Goal: Answer question/provide support

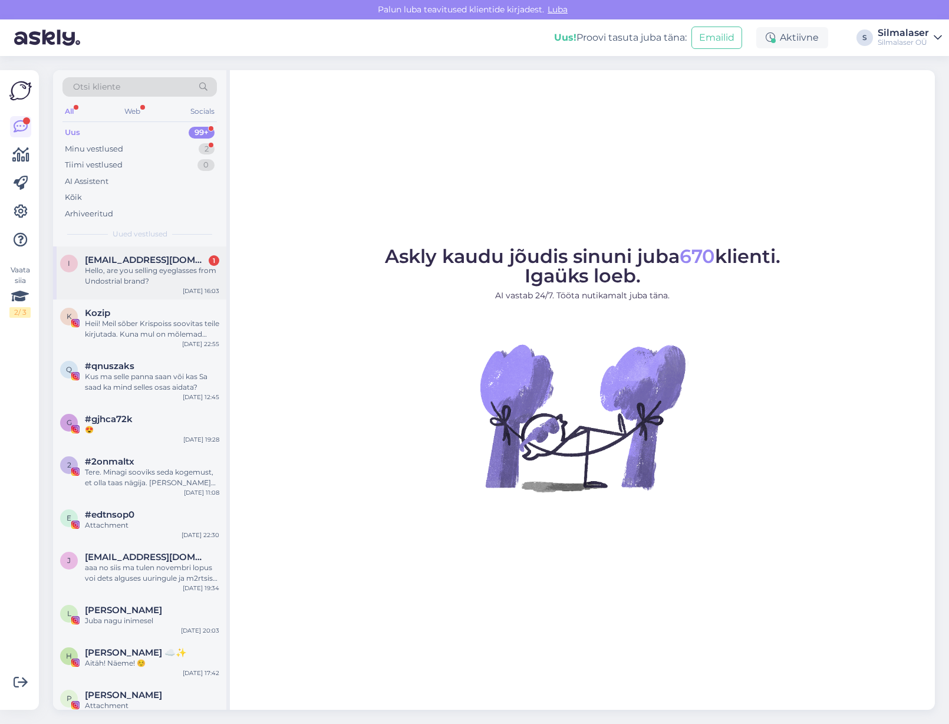
click at [155, 268] on div "Hello, are you selling eyeglasses from Undostrial brand?" at bounding box center [152, 275] width 134 height 21
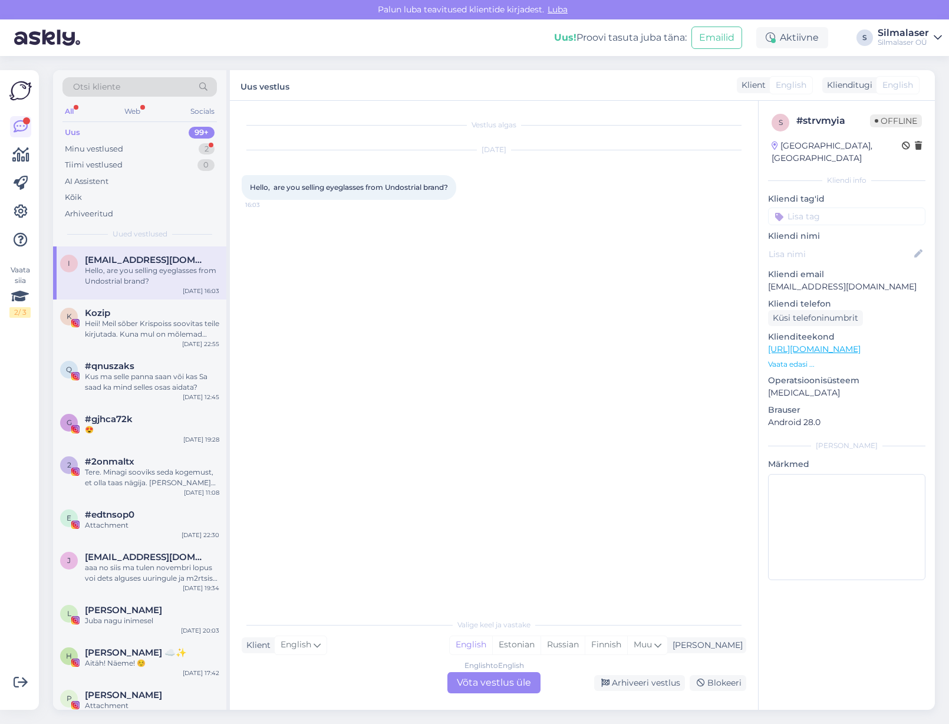
click at [531, 680] on div "English to English Võta vestlus üle" at bounding box center [493, 682] width 93 height 21
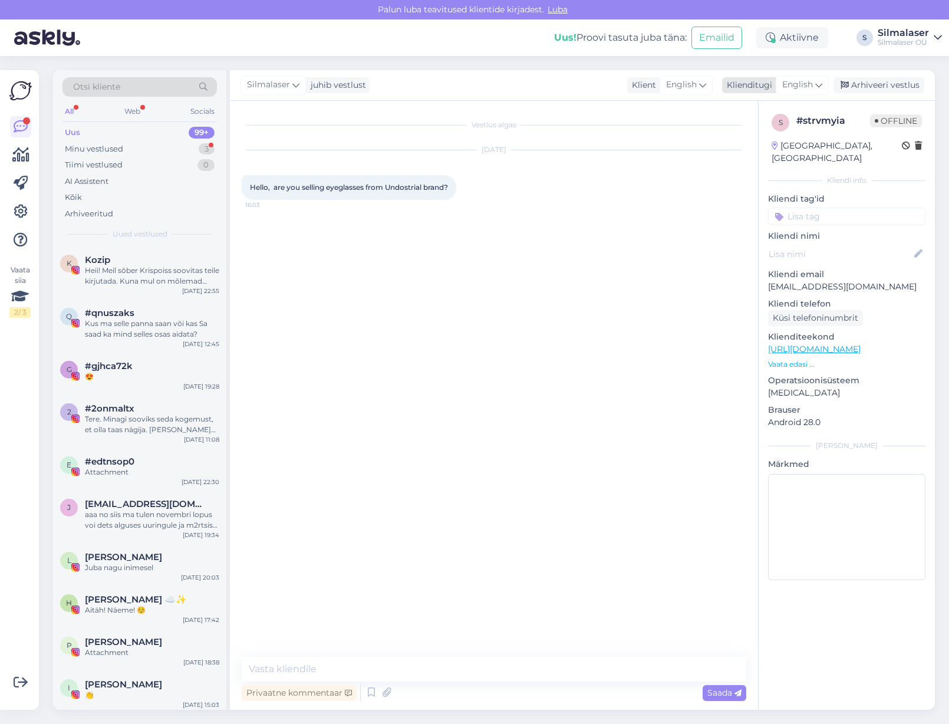
click at [798, 90] on span "English" at bounding box center [797, 84] width 31 height 13
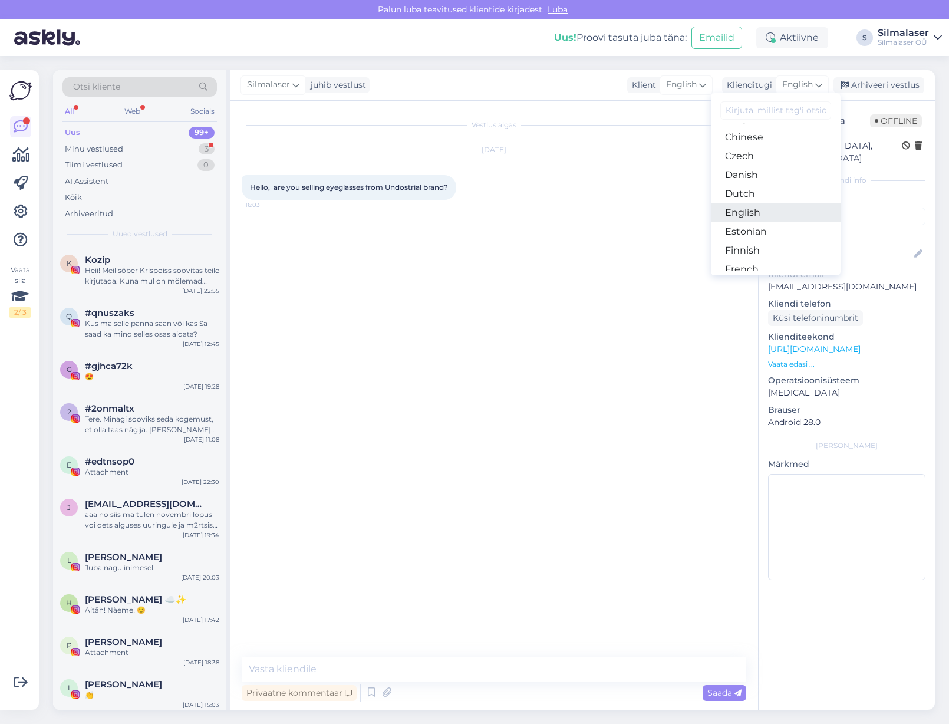
scroll to position [53, 0]
click at [763, 234] on link "Estonian" at bounding box center [776, 235] width 130 height 19
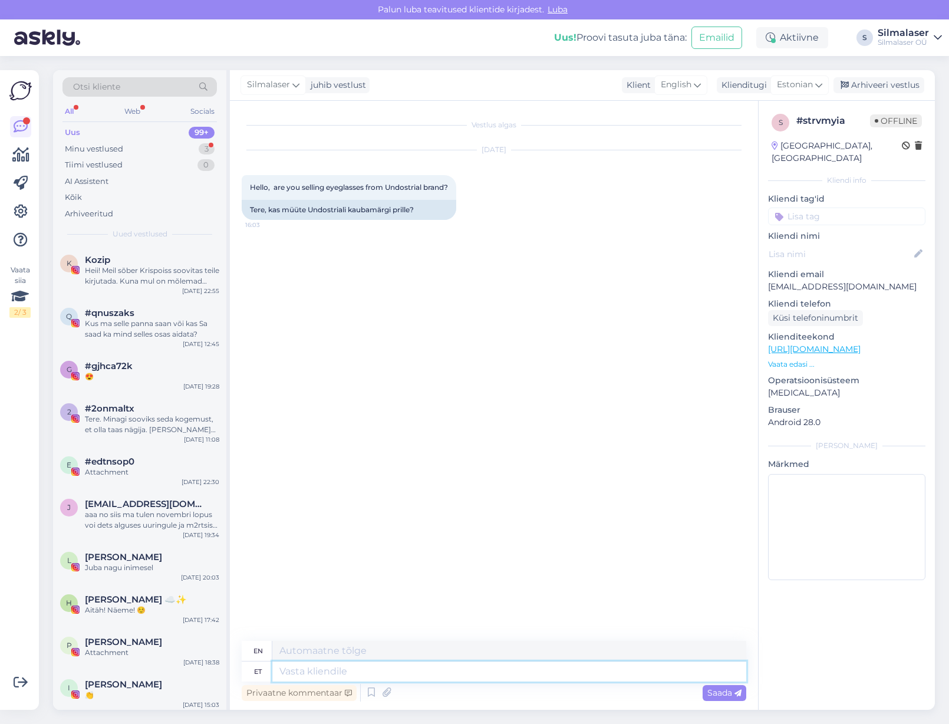
click at [317, 673] on textarea at bounding box center [509, 671] width 474 height 20
type textarea "Tere!"
type textarea "Hello!"
type textarea "Tere! Meil o"
type textarea "Hello! We"
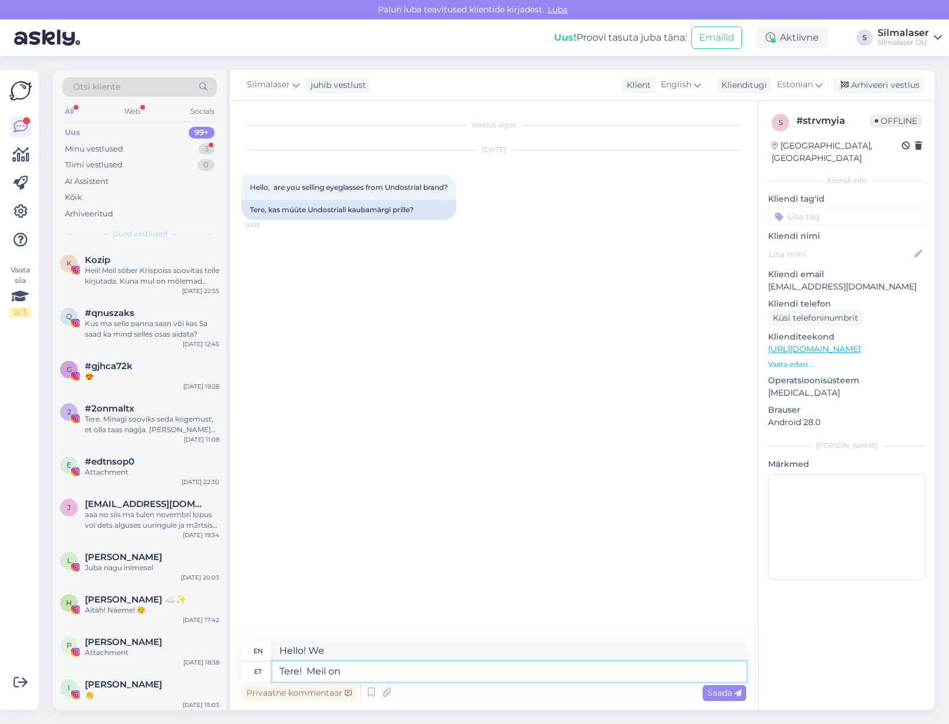
type textarea "Tere! Meil on"
type textarea "Hello! We have"
type textarea "Tere! Meil on Undostrialilt"
type textarea "Hello! We have Undostrial"
type textarea "Tere! Meil on Undostrialilt hetkel k"
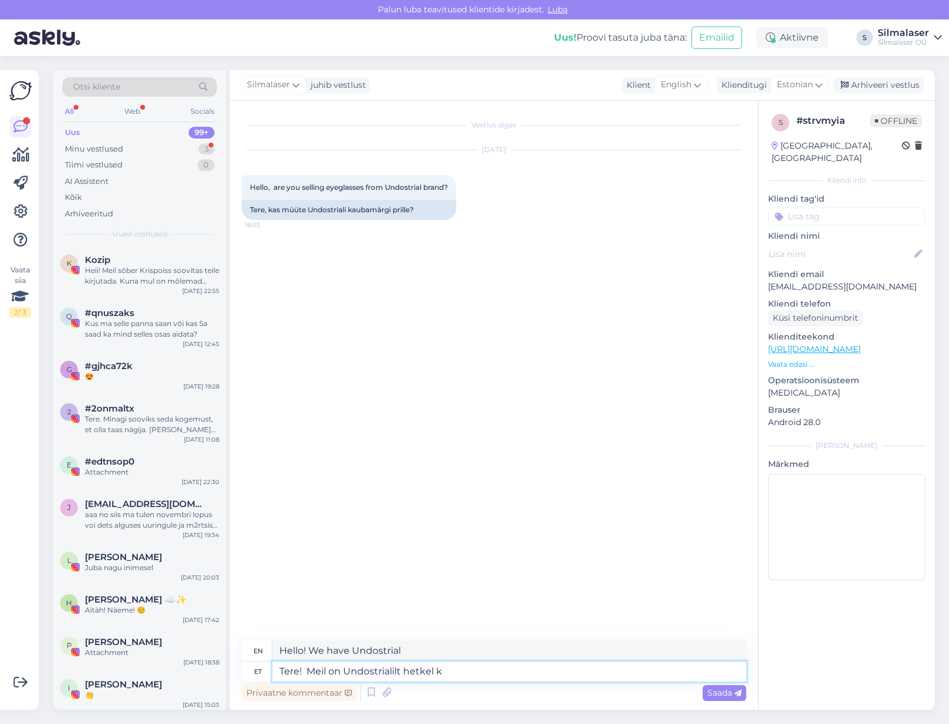
type textarea "Hello! We currently have Undostrial"
type textarea "Tere! Meil on Undostrialilt hetkel [PERSON_NAME] m"
type textarea "Hello! We currently have three from Undostrial"
type textarea "Tere! Meil on Undostrialilt hetkel [PERSON_NAME] mudelit."
type textarea "Hello! We currently have three models from Undostrial."
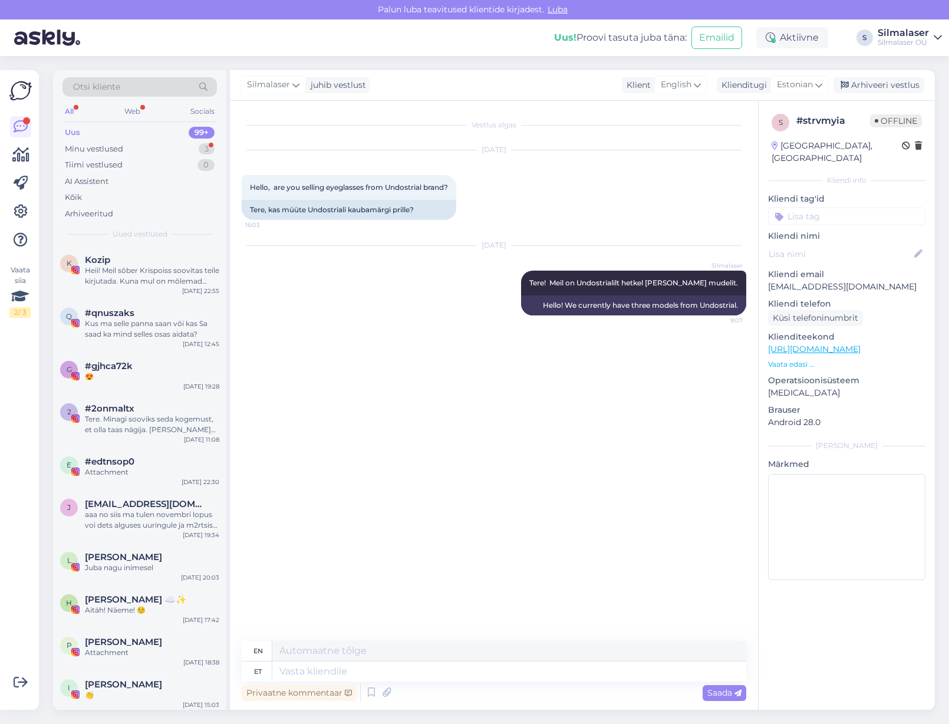
click at [86, 131] on div "Uus 99+" at bounding box center [139, 132] width 154 height 17
click at [106, 148] on div "Minu vestlused" at bounding box center [94, 149] width 58 height 12
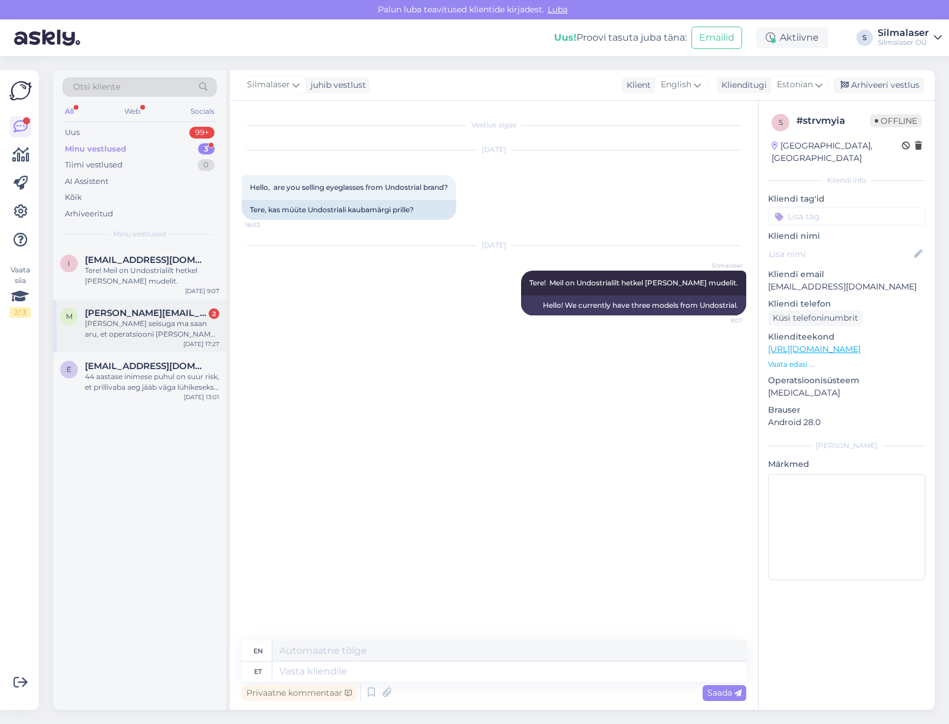
click at [118, 341] on div "m [PERSON_NAME][EMAIL_ADDRESS][PERSON_NAME][DOMAIN_NAME] 2 [PERSON_NAME] seisug…" at bounding box center [139, 325] width 173 height 53
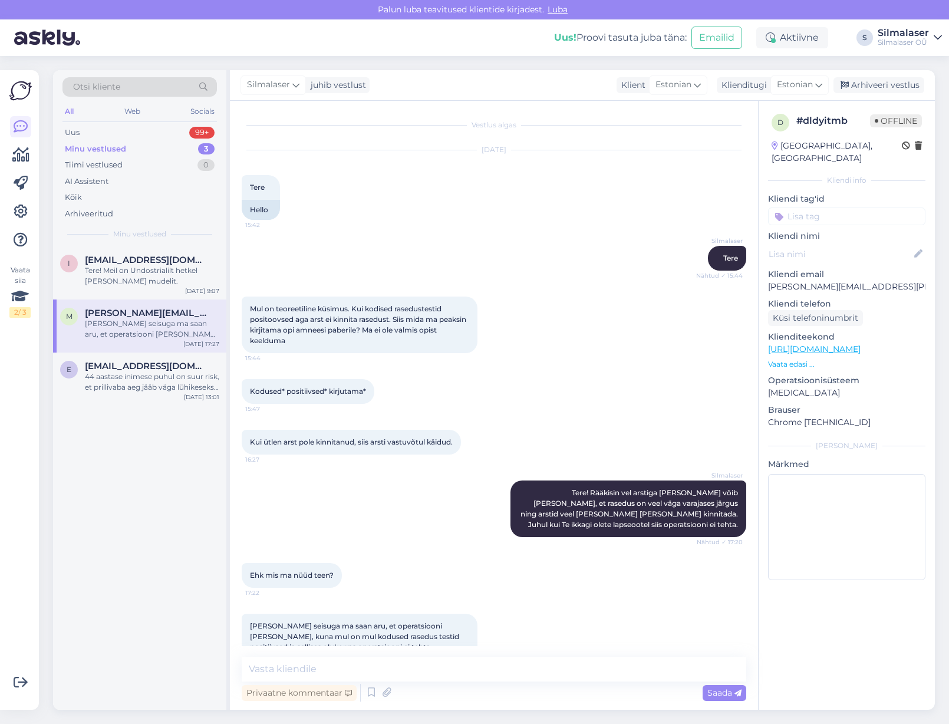
scroll to position [27, 0]
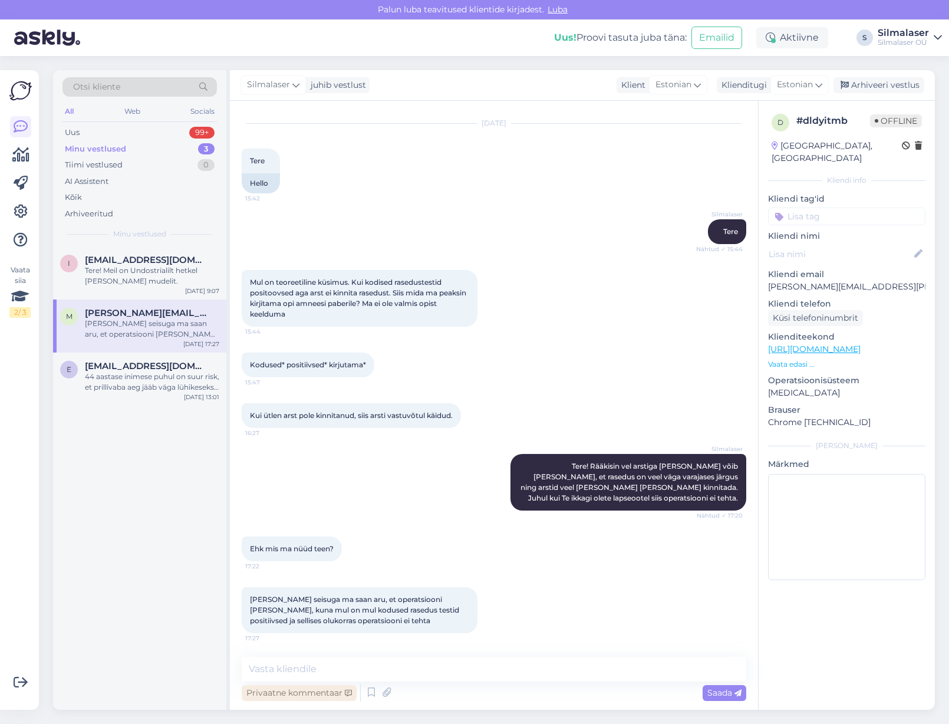
click at [257, 685] on div "Privaatne kommentaar" at bounding box center [299, 693] width 115 height 16
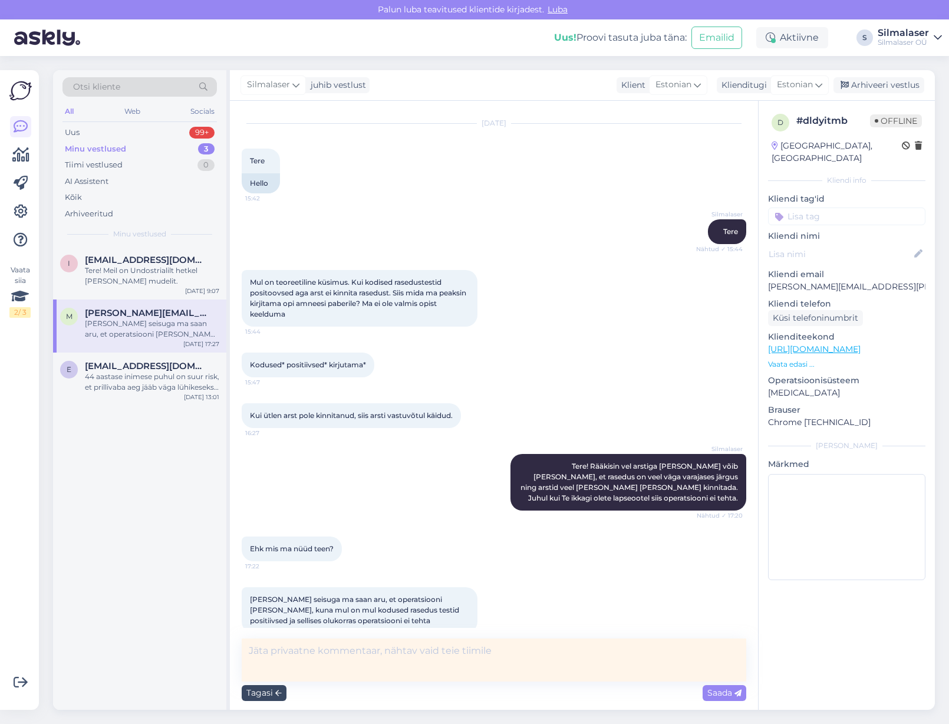
click at [254, 692] on div "Tagasi" at bounding box center [264, 693] width 45 height 16
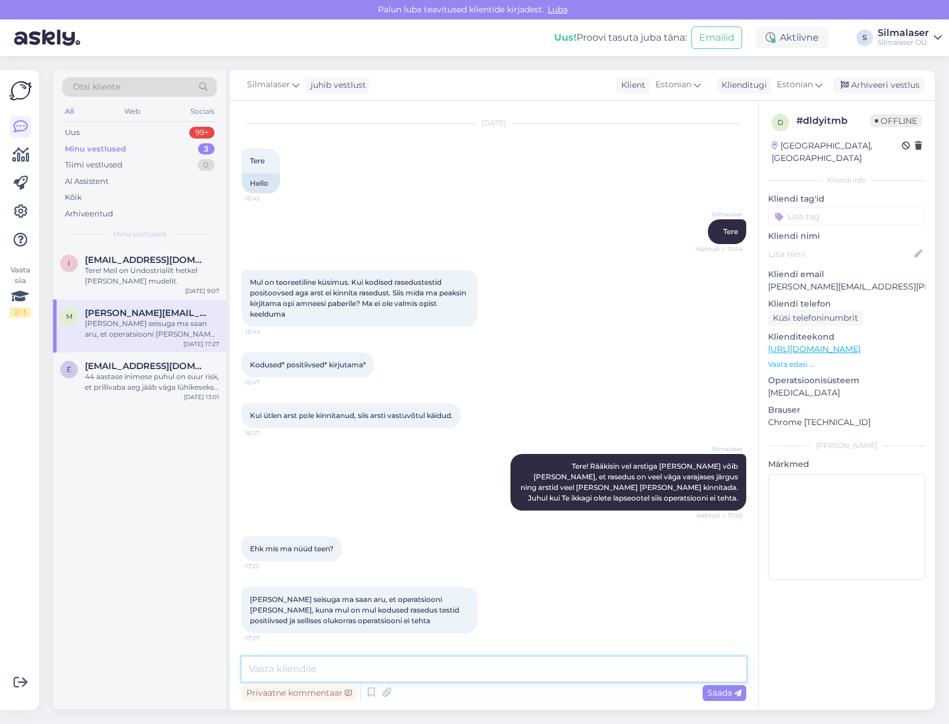
click at [425, 673] on textarea at bounding box center [494, 669] width 505 height 25
type textarea "U"
drag, startPoint x: 621, startPoint y: 668, endPoint x: 602, endPoint y: 668, distance: 18.9
click at [601, 669] on textarea "Meie uuringud kehtivad pool aastat. Ootame operatsiooni planeerimisega paar näd…" at bounding box center [494, 669] width 505 height 25
click at [677, 668] on textarea "Meie uuringud kehtivad pool aastat. Ootame operatsiooni planeerimisega mõni näd…" at bounding box center [494, 669] width 505 height 25
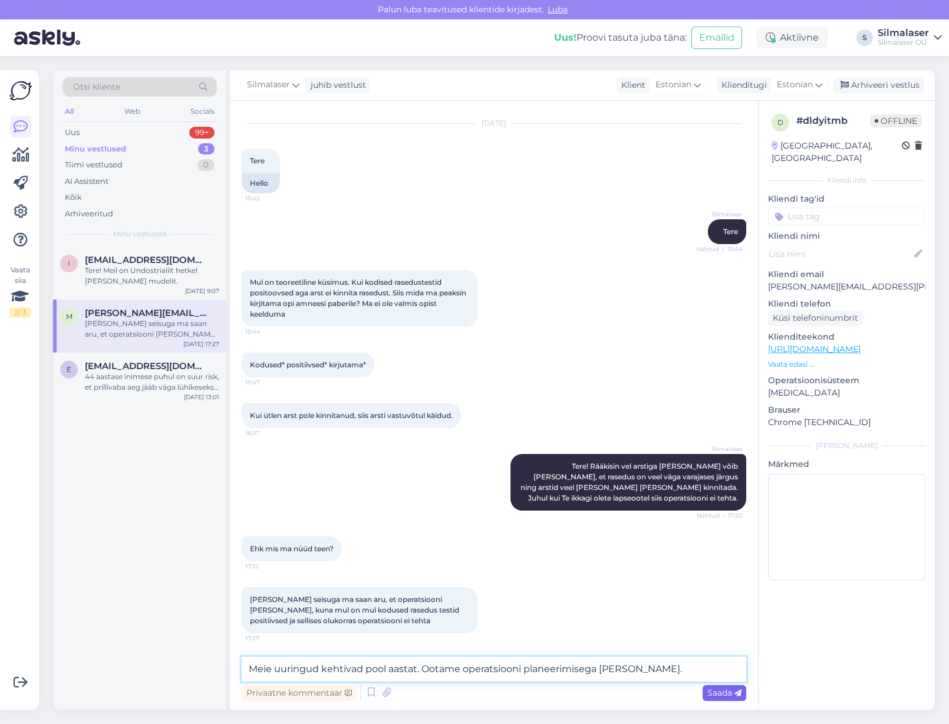
type textarea "Meie uuringud kehtivad pool aastat. Ootame operatsiooni planeerimisega [PERSON_…"
click at [741, 692] on icon at bounding box center [738, 693] width 7 height 7
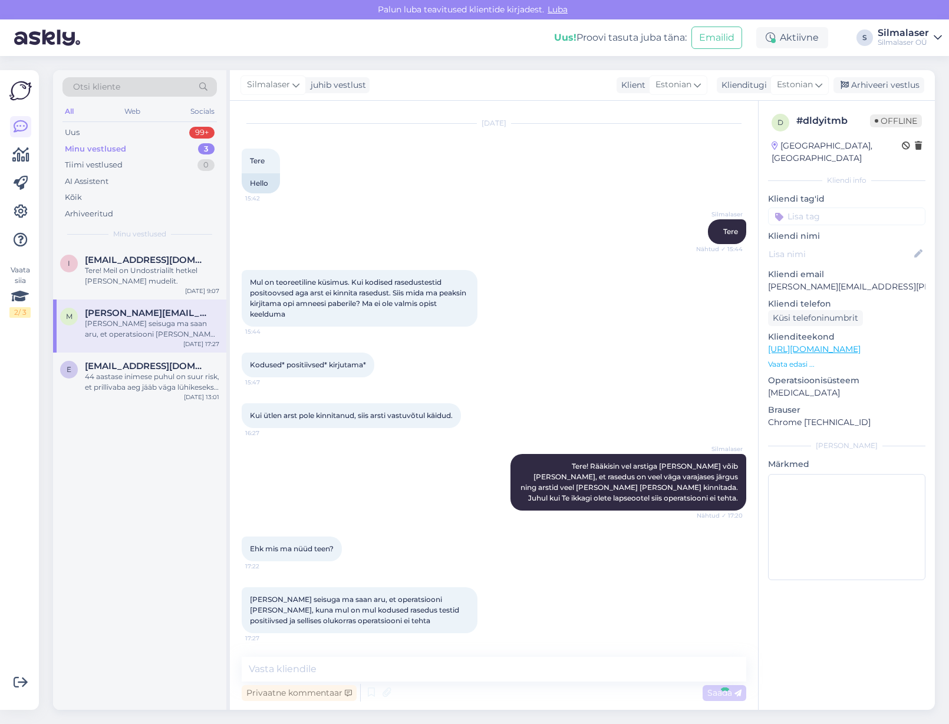
scroll to position [113, 0]
